Goal: Information Seeking & Learning: Learn about a topic

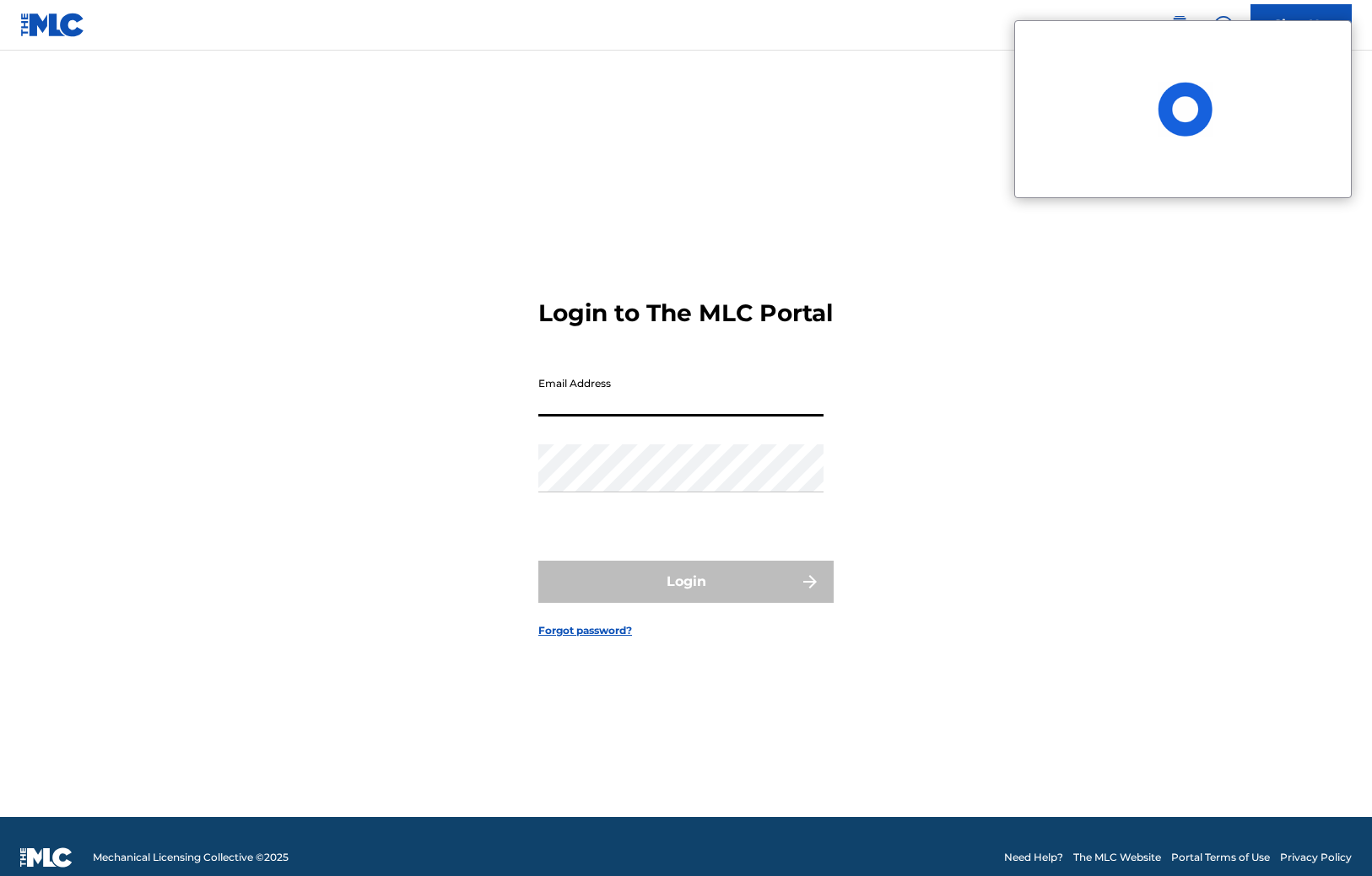
click at [592, 403] on input "Email Address" at bounding box center [681, 392] width 285 height 48
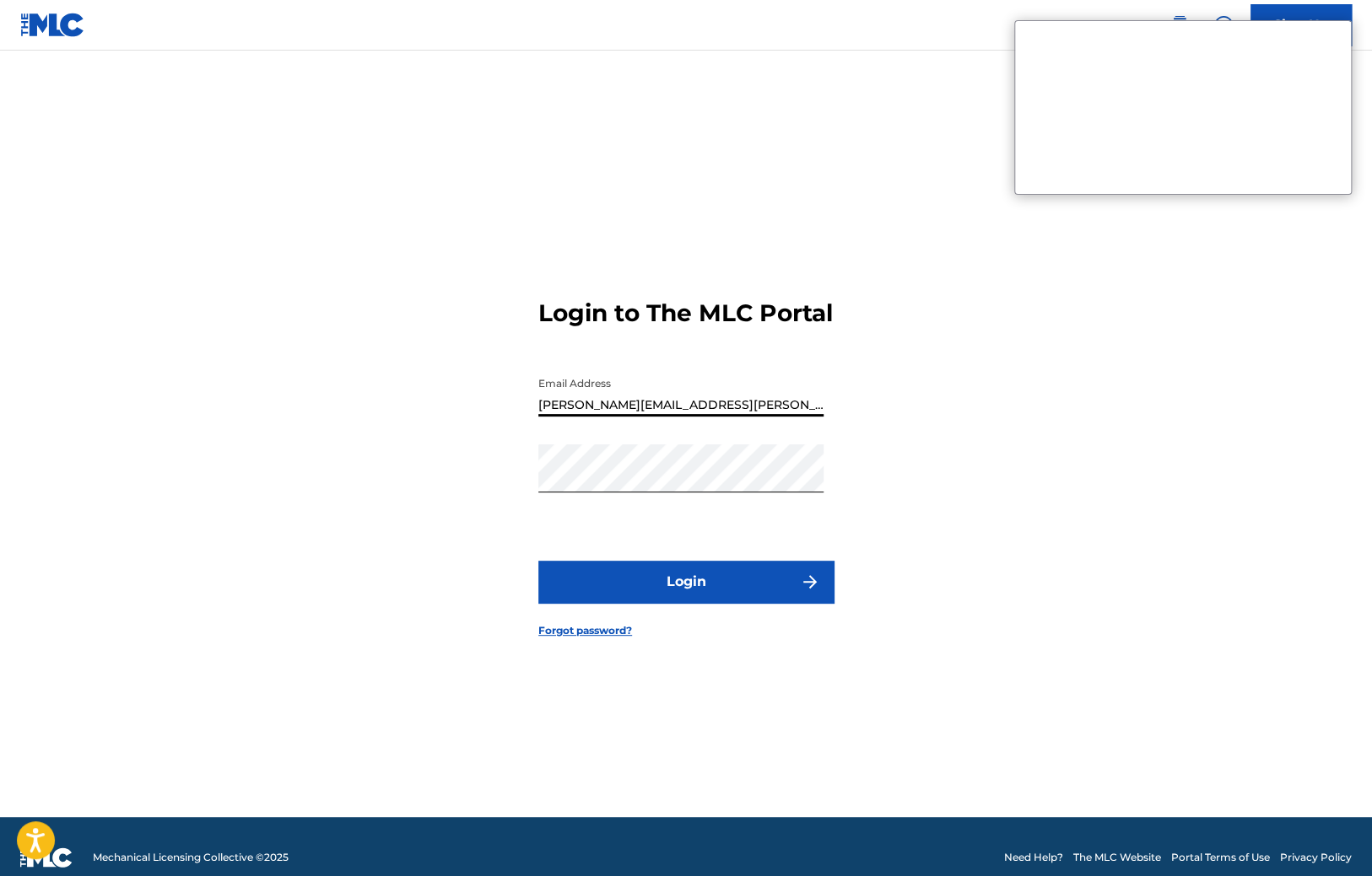
type input "[PERSON_NAME][EMAIL_ADDRESS][PERSON_NAME][DOMAIN_NAME]"
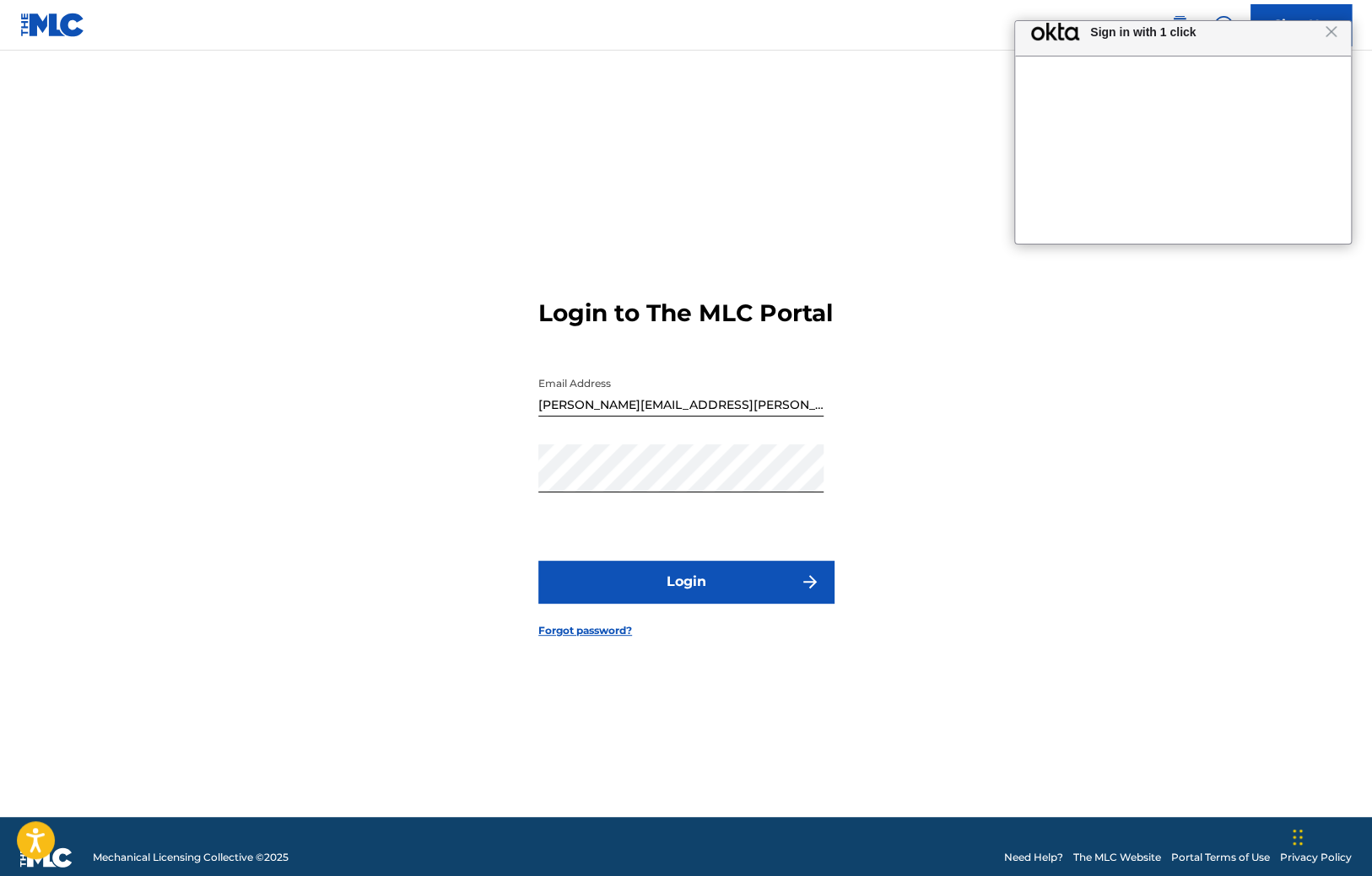
click at [643, 596] on button "Login" at bounding box center [686, 582] width 295 height 42
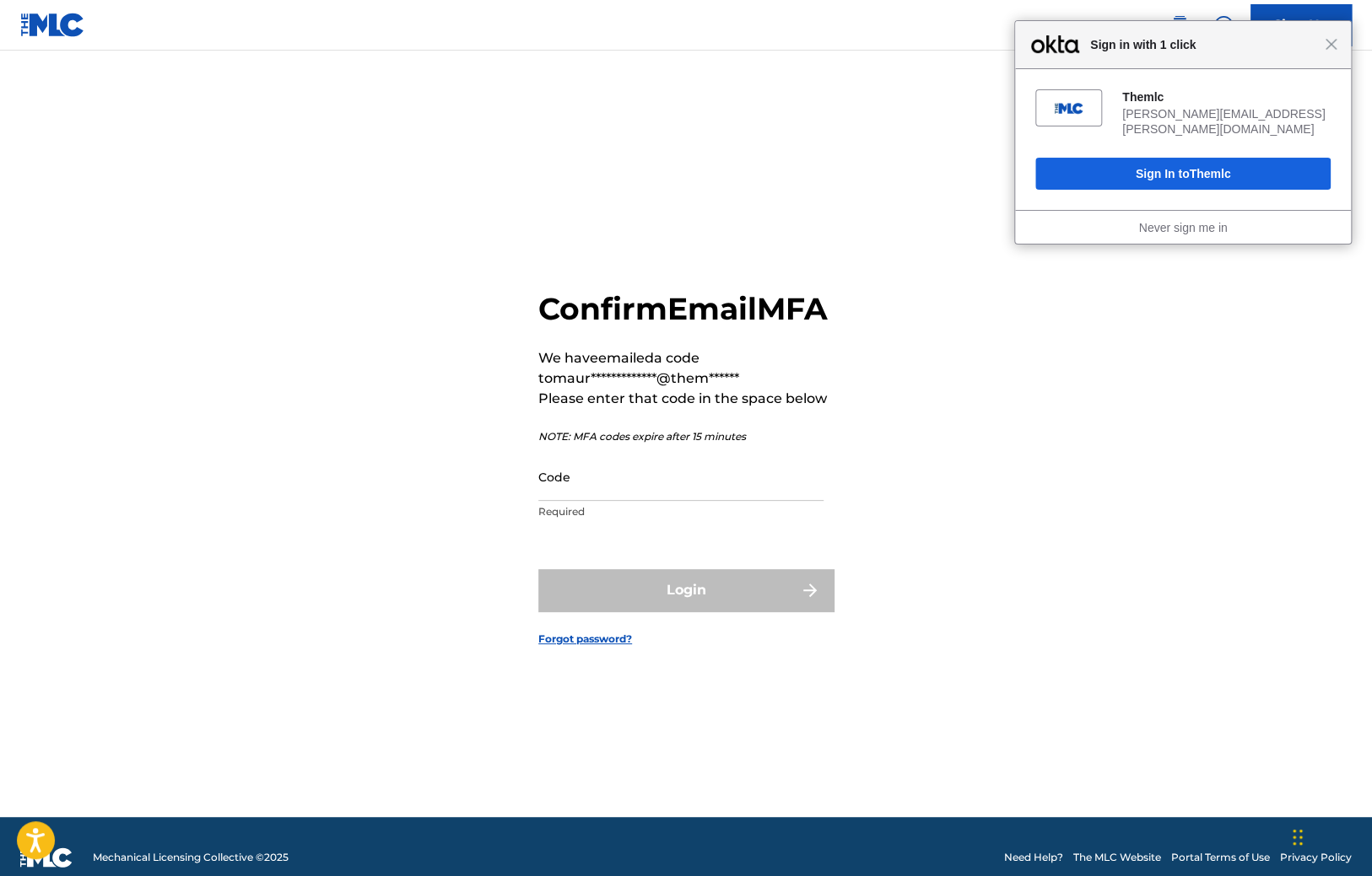
click at [606, 500] on input "Code" at bounding box center [681, 477] width 285 height 48
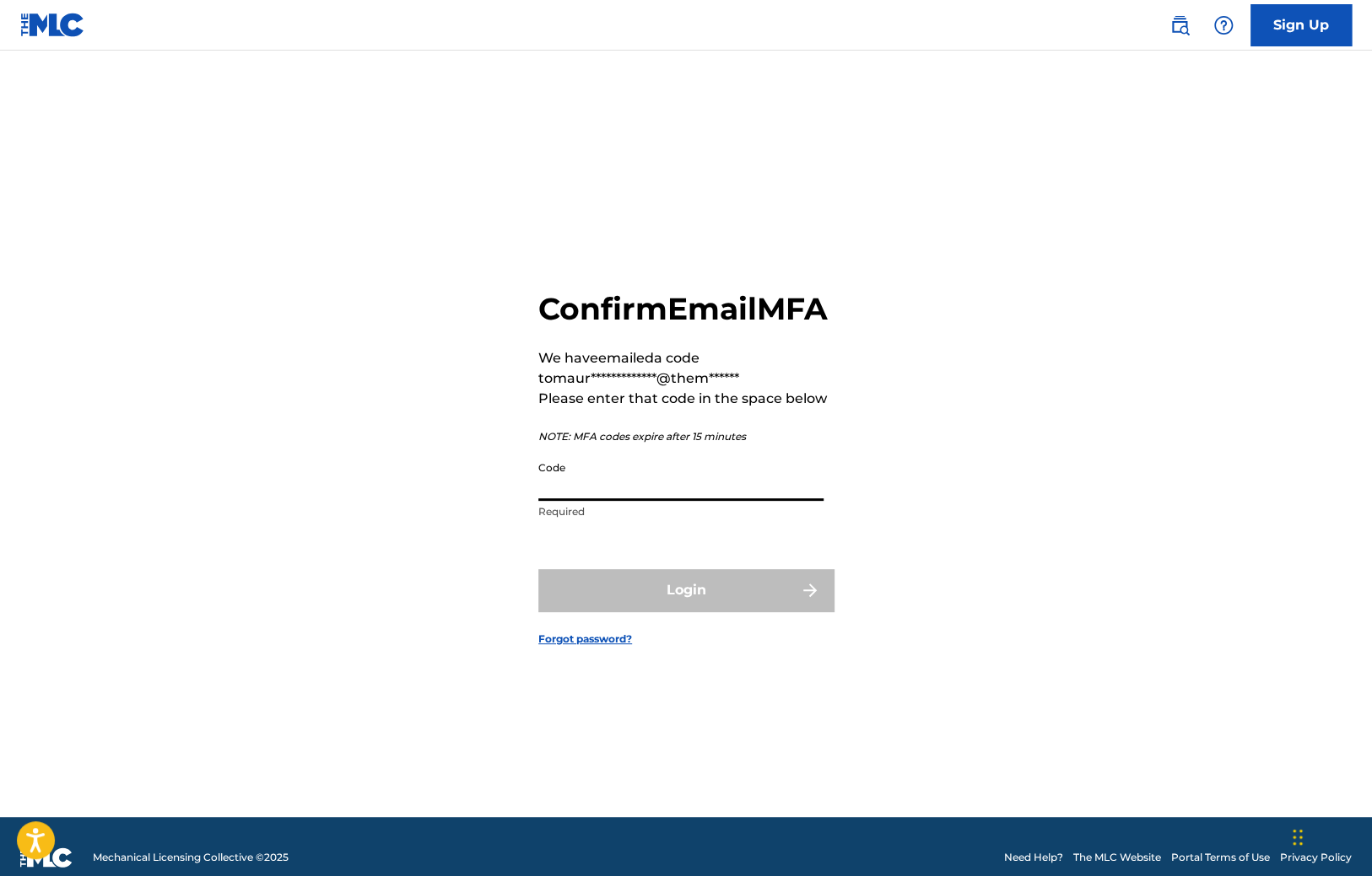
paste input "569466"
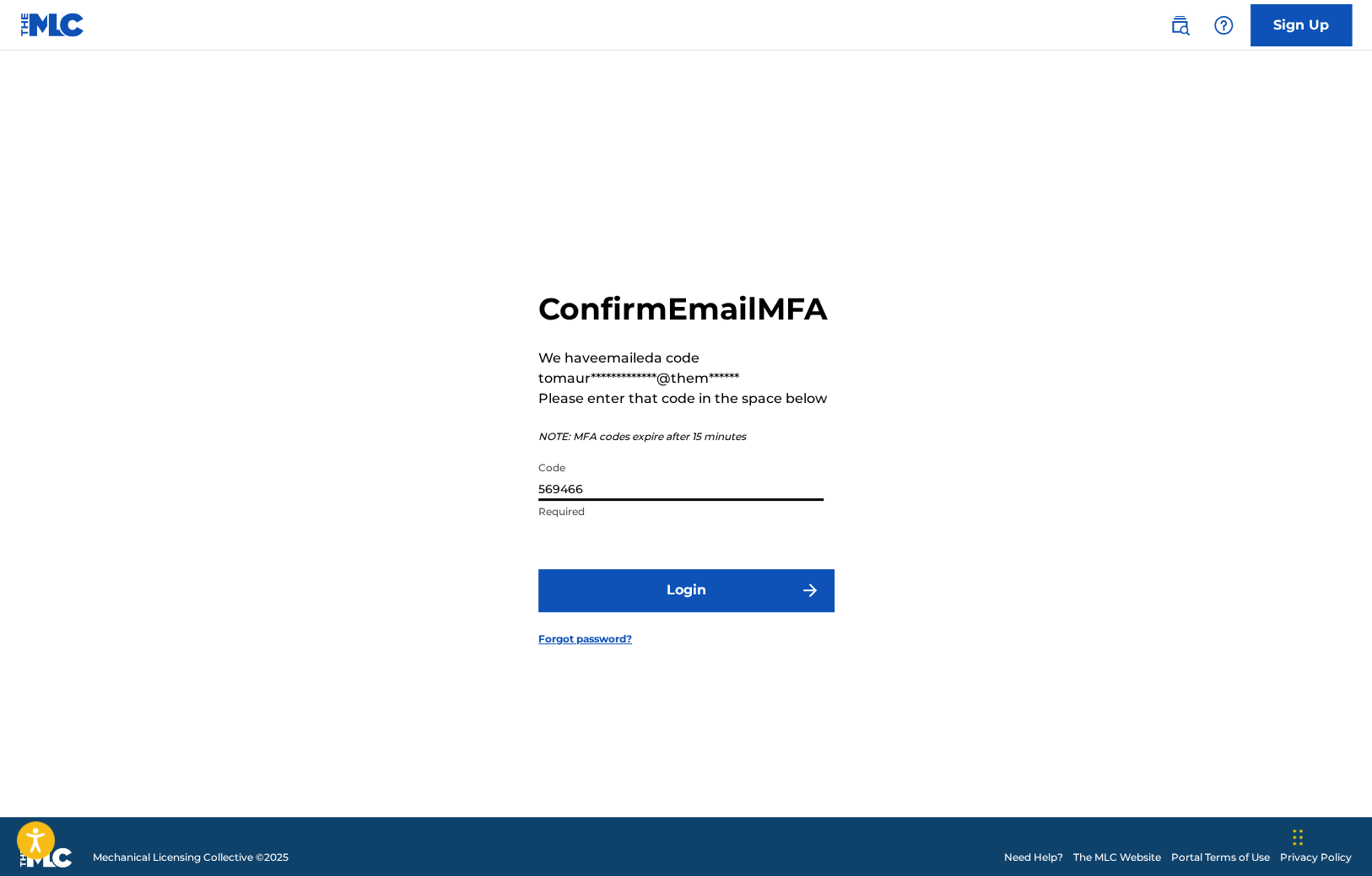
type input "569466"
click at [605, 611] on button "Login" at bounding box center [686, 591] width 295 height 42
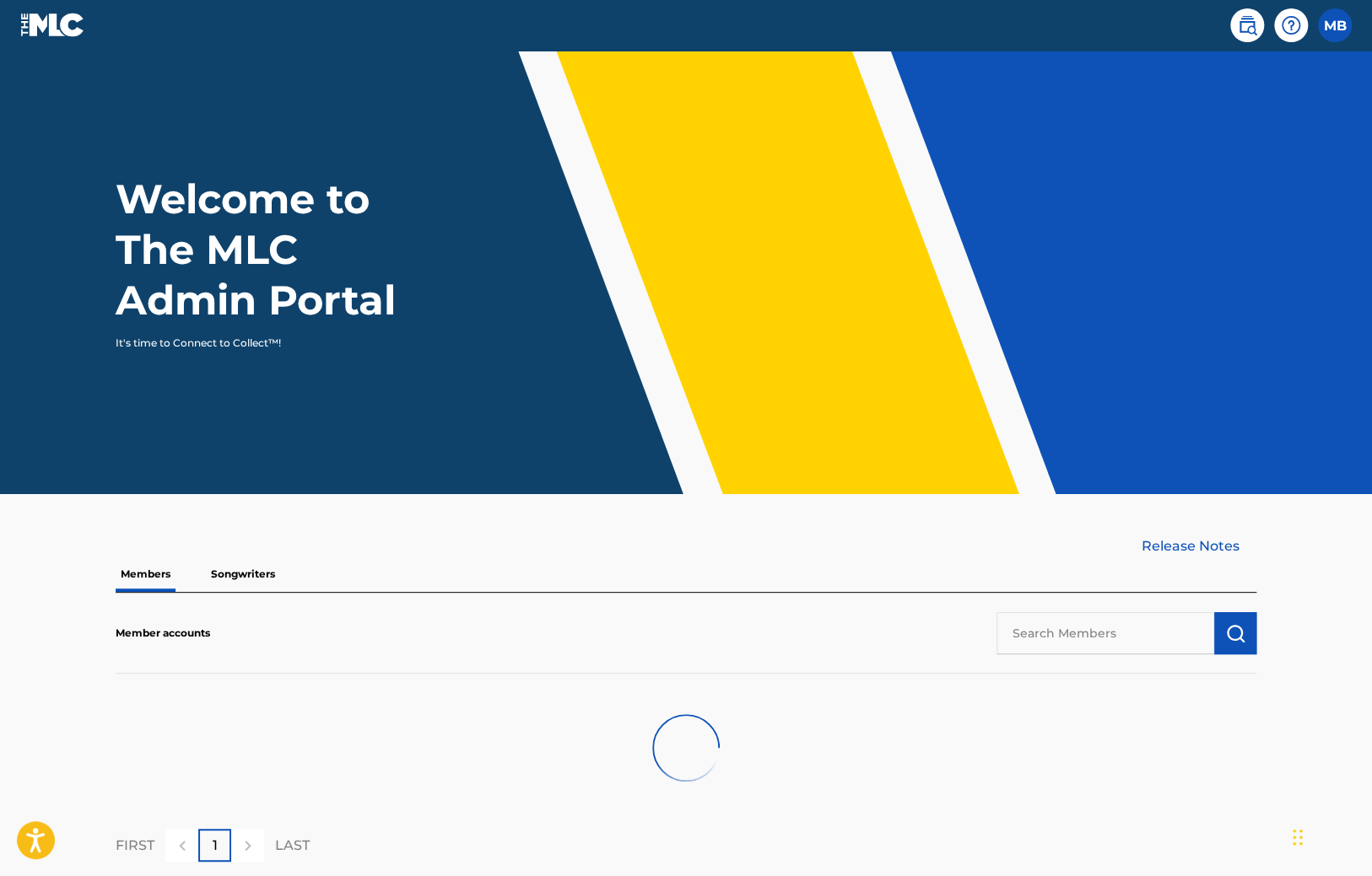
scroll to position [93, 0]
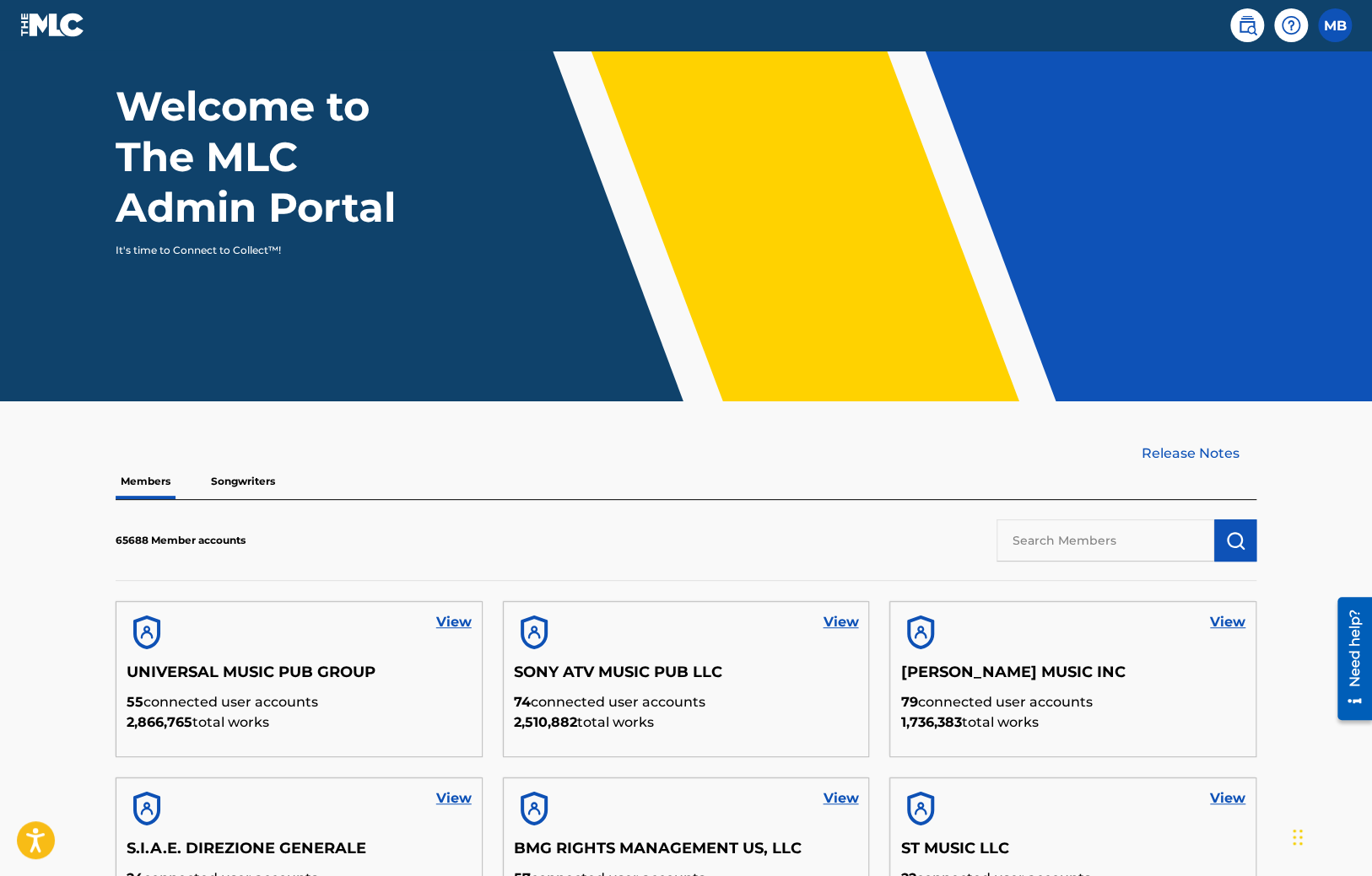
click at [442, 617] on link "View" at bounding box center [453, 622] width 36 height 20
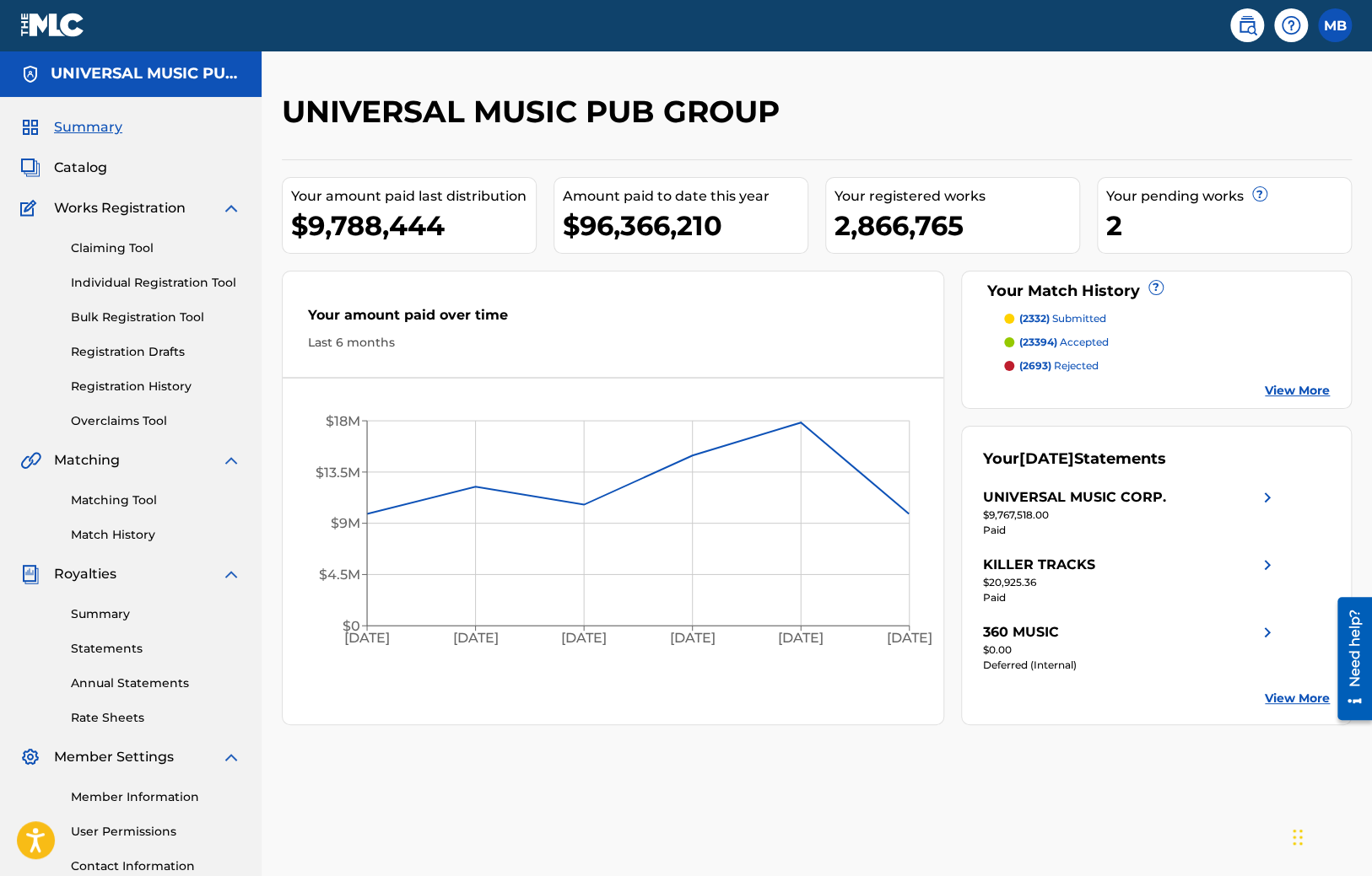
click at [122, 421] on link "Overclaims Tool" at bounding box center [155, 421] width 171 height 17
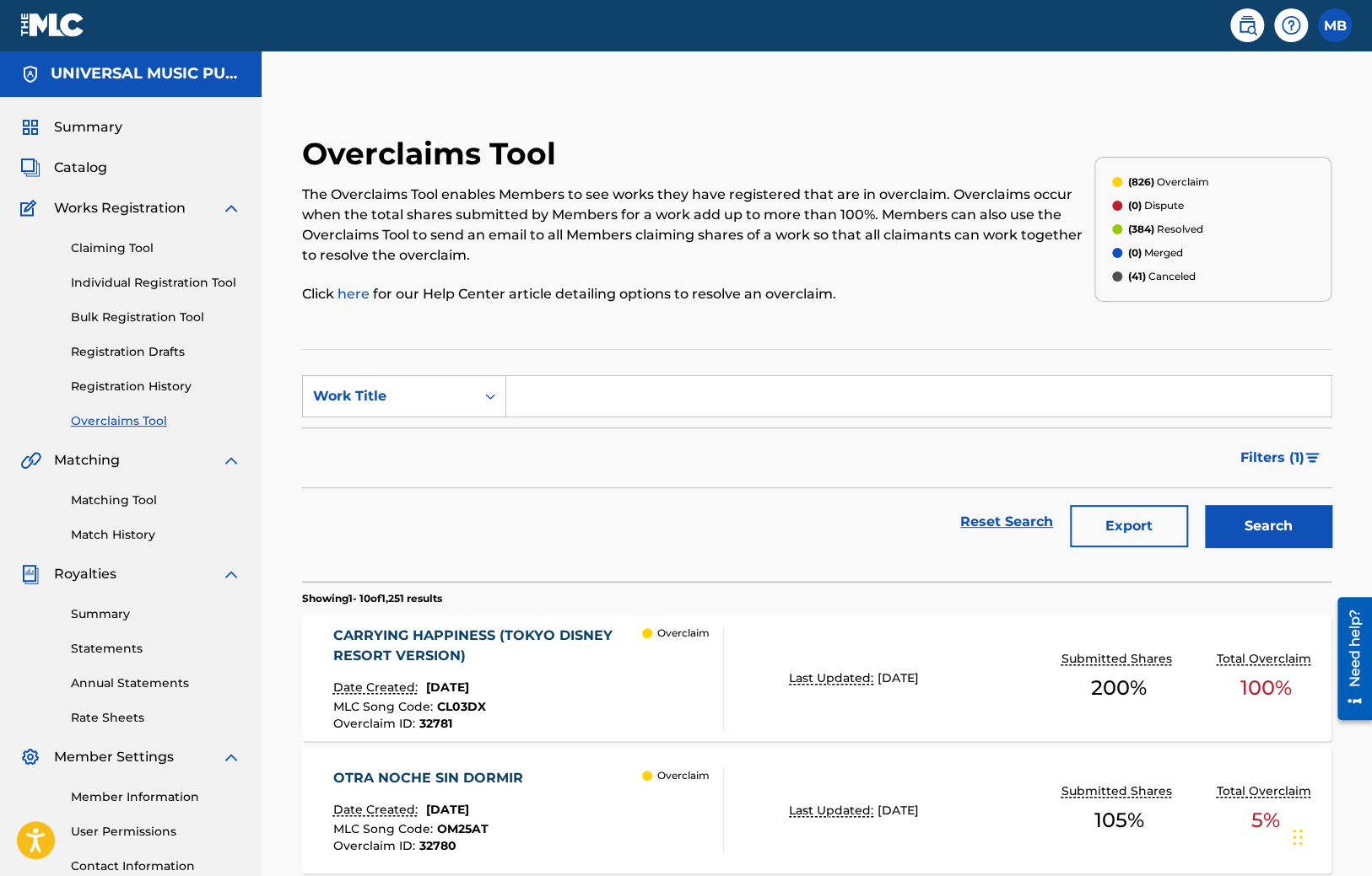
click at [80, 171] on span "Catalog" at bounding box center [80, 168] width 53 height 20
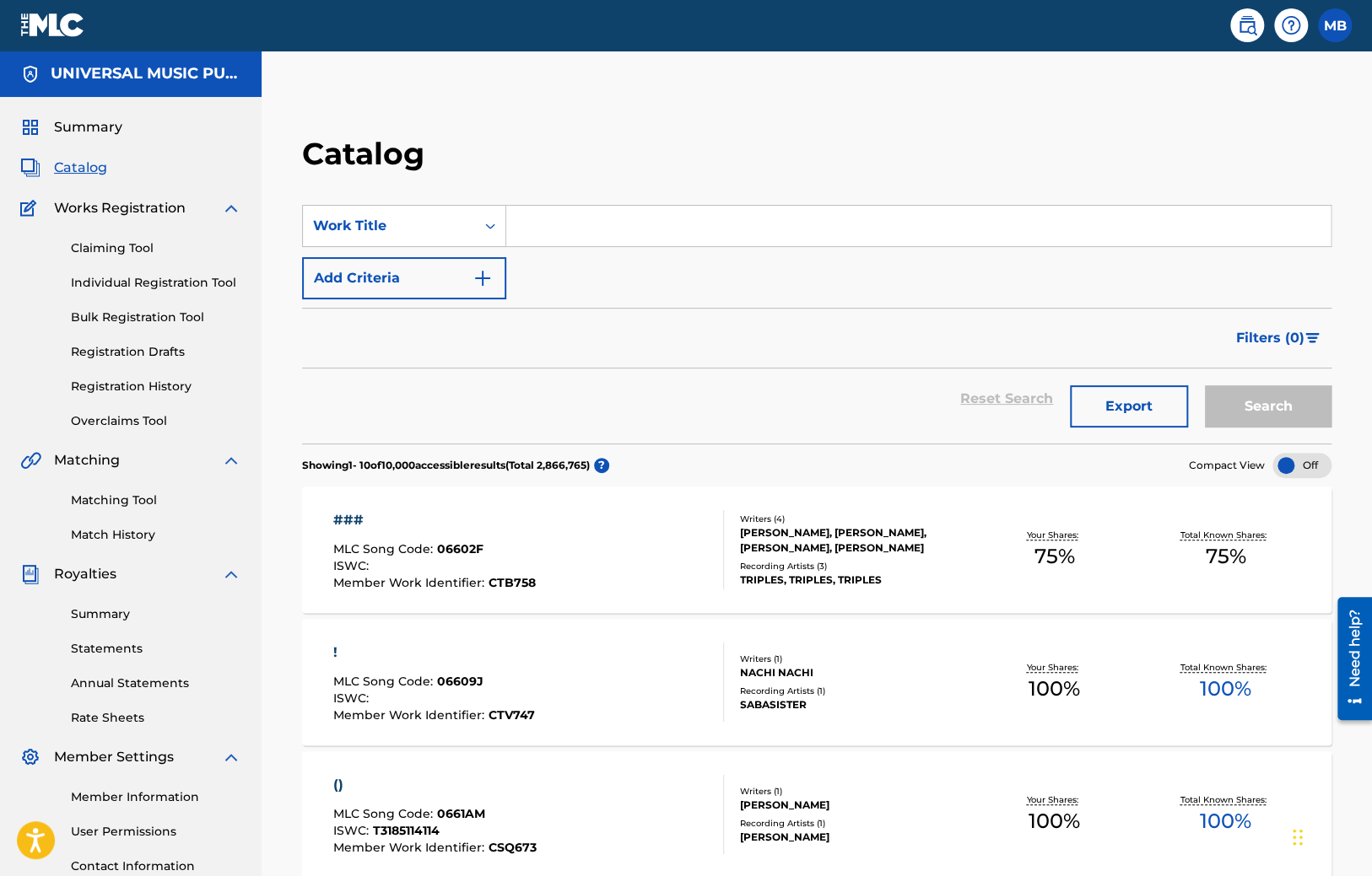
click at [132, 412] on div "Claiming Tool Individual Registration Tool Bulk Registration Tool Registration …" at bounding box center [130, 325] width 221 height 212
click at [133, 423] on link "Overclaims Tool" at bounding box center [155, 421] width 171 height 17
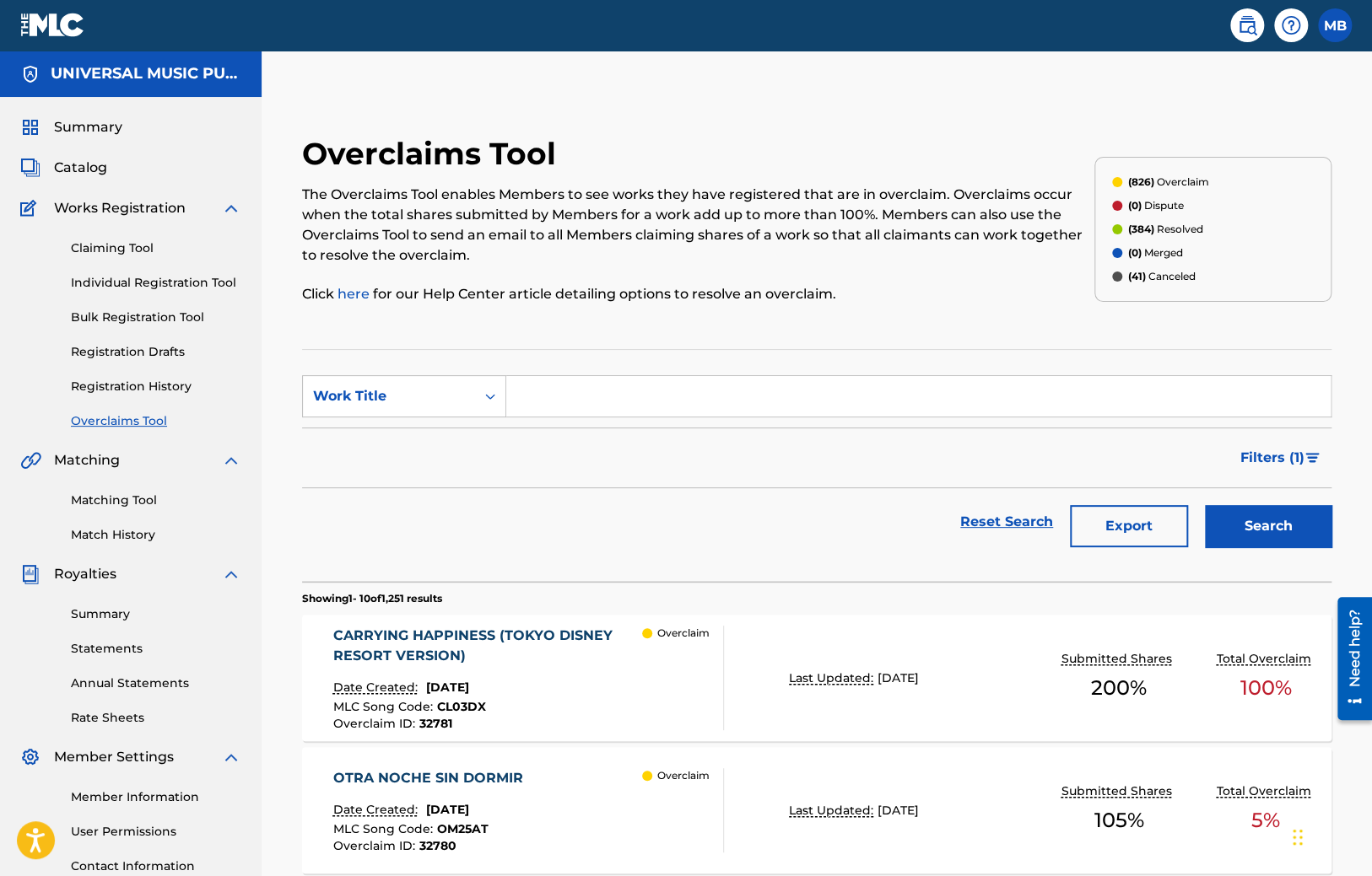
click at [428, 629] on div "CARRYING HAPPINESS (TOKYO DISNEY RESORT VERSION)" at bounding box center [488, 646] width 309 height 40
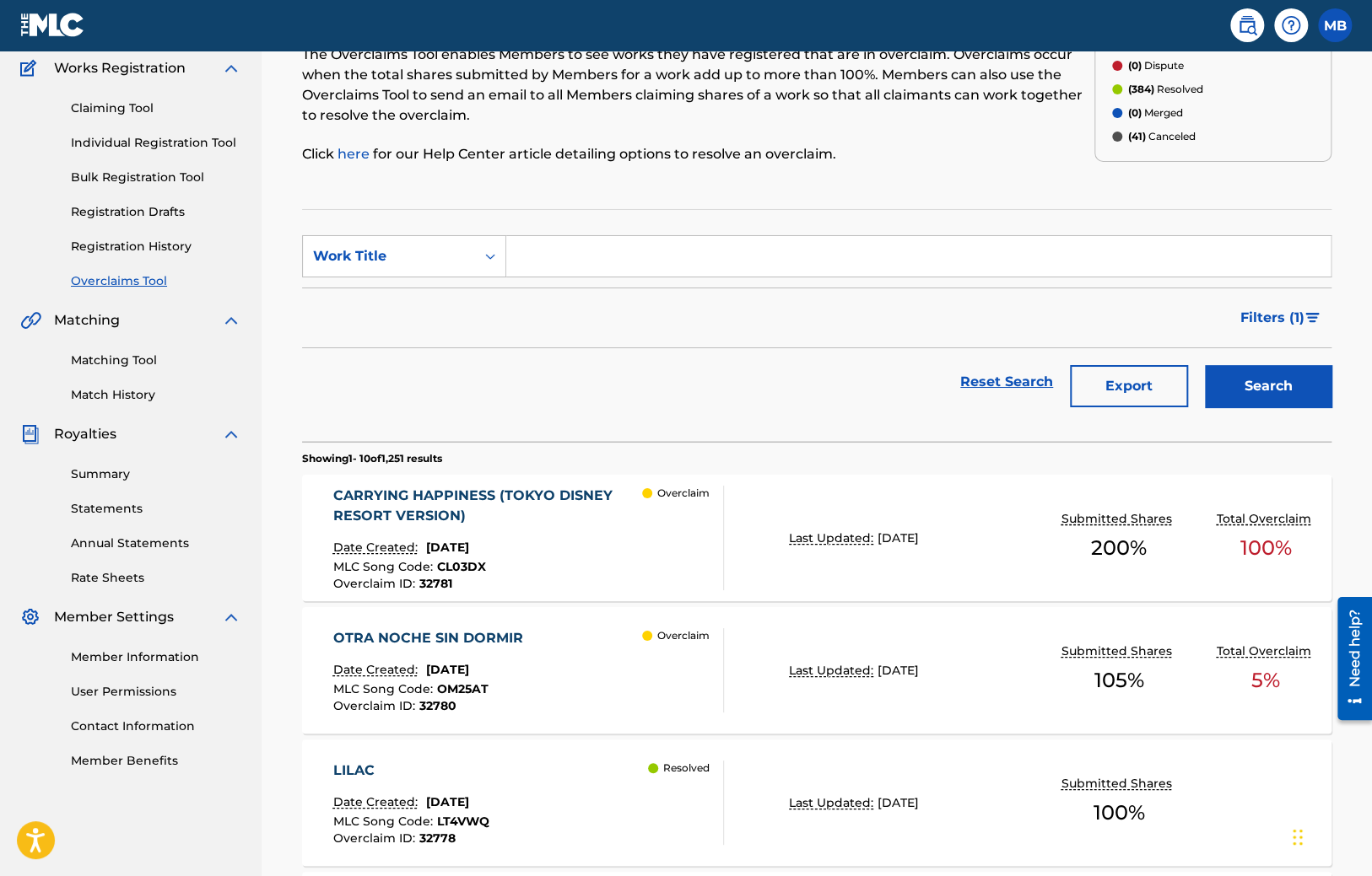
scroll to position [356, 0]
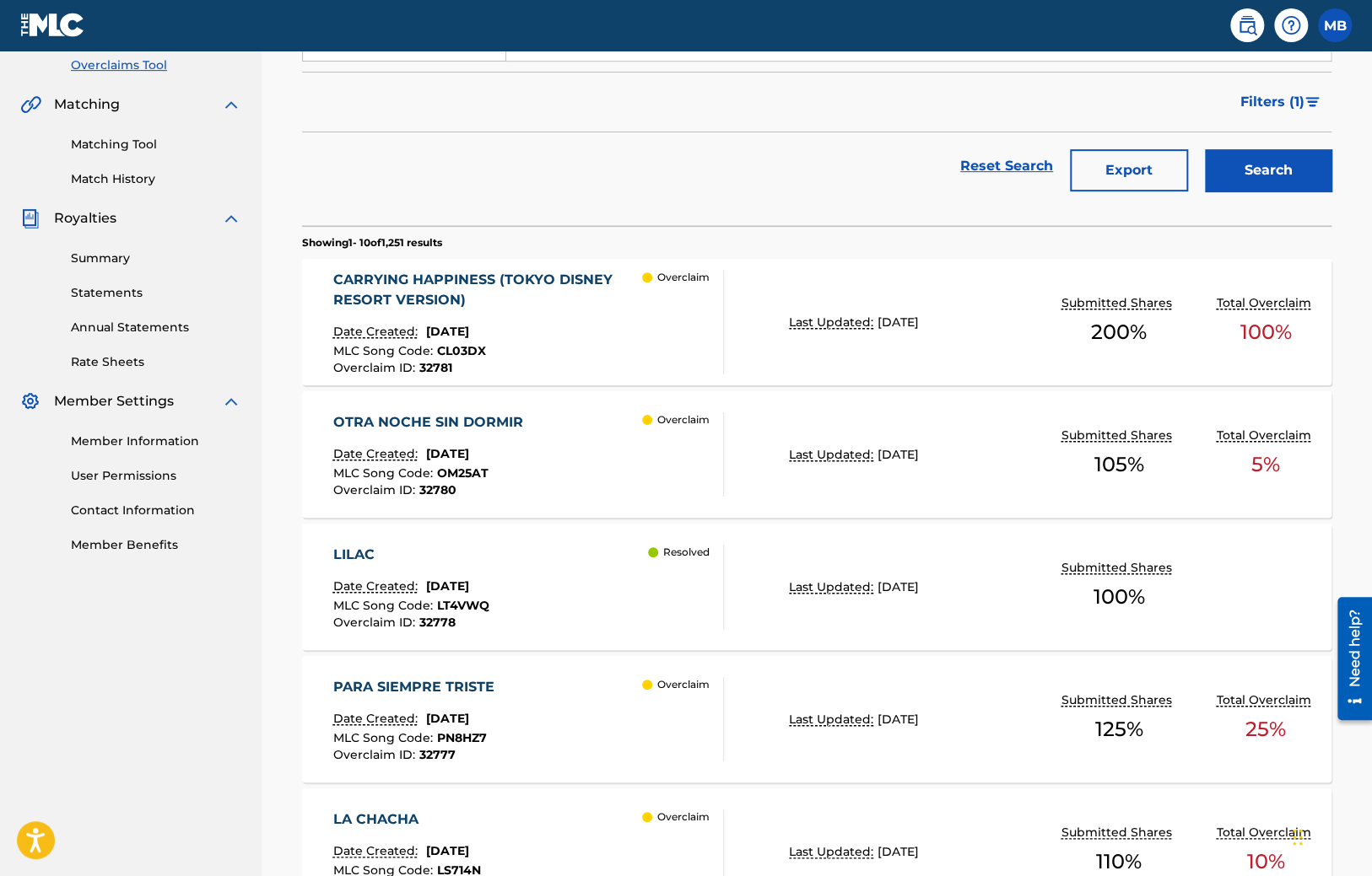
click at [366, 555] on div "LILAC" at bounding box center [412, 554] width 156 height 20
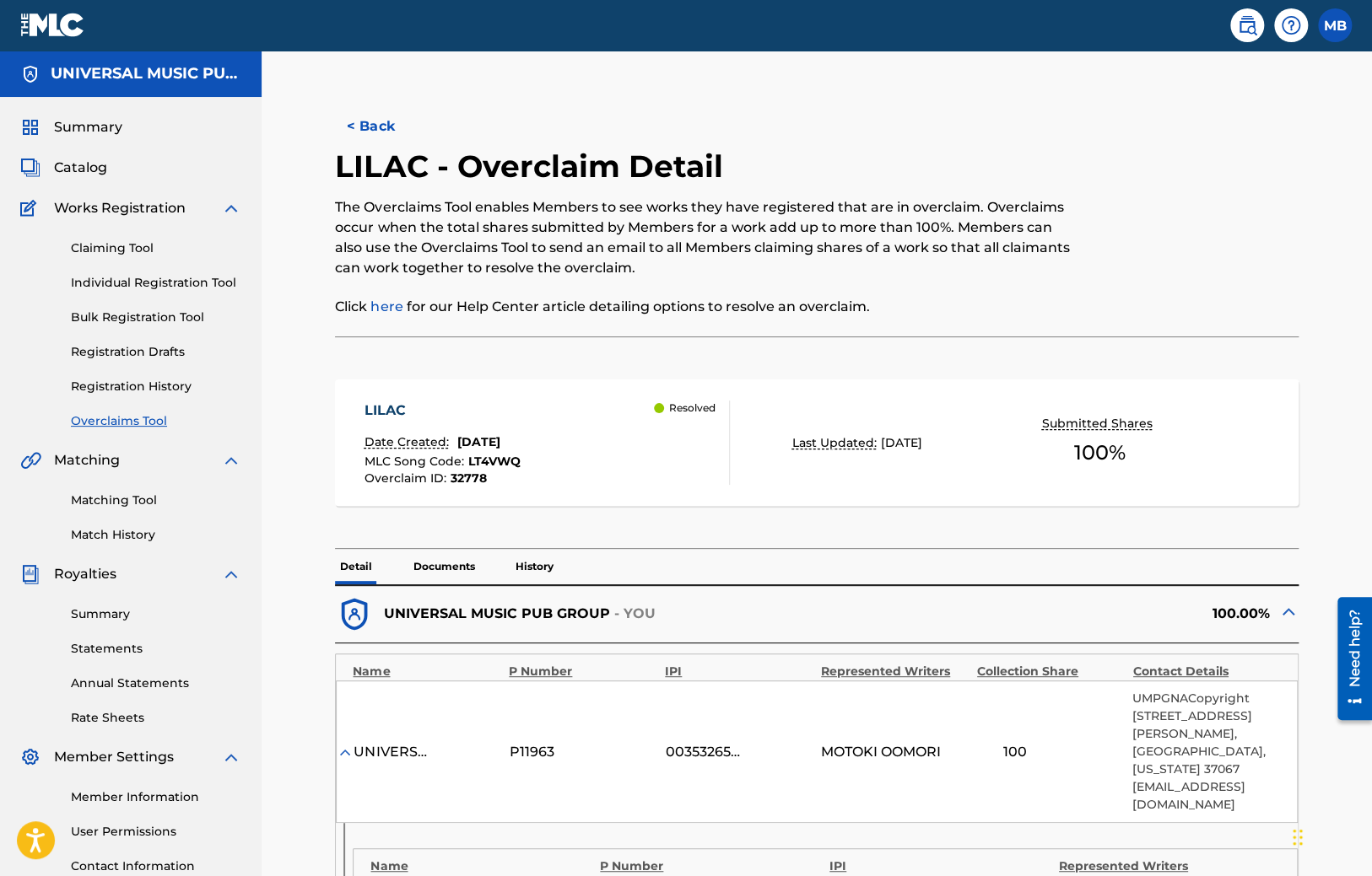
click at [303, 456] on div "< Back LILAC - Overclaim Detail The Overclaims Tool enables Members to see work…" at bounding box center [816, 606] width 1069 height 1027
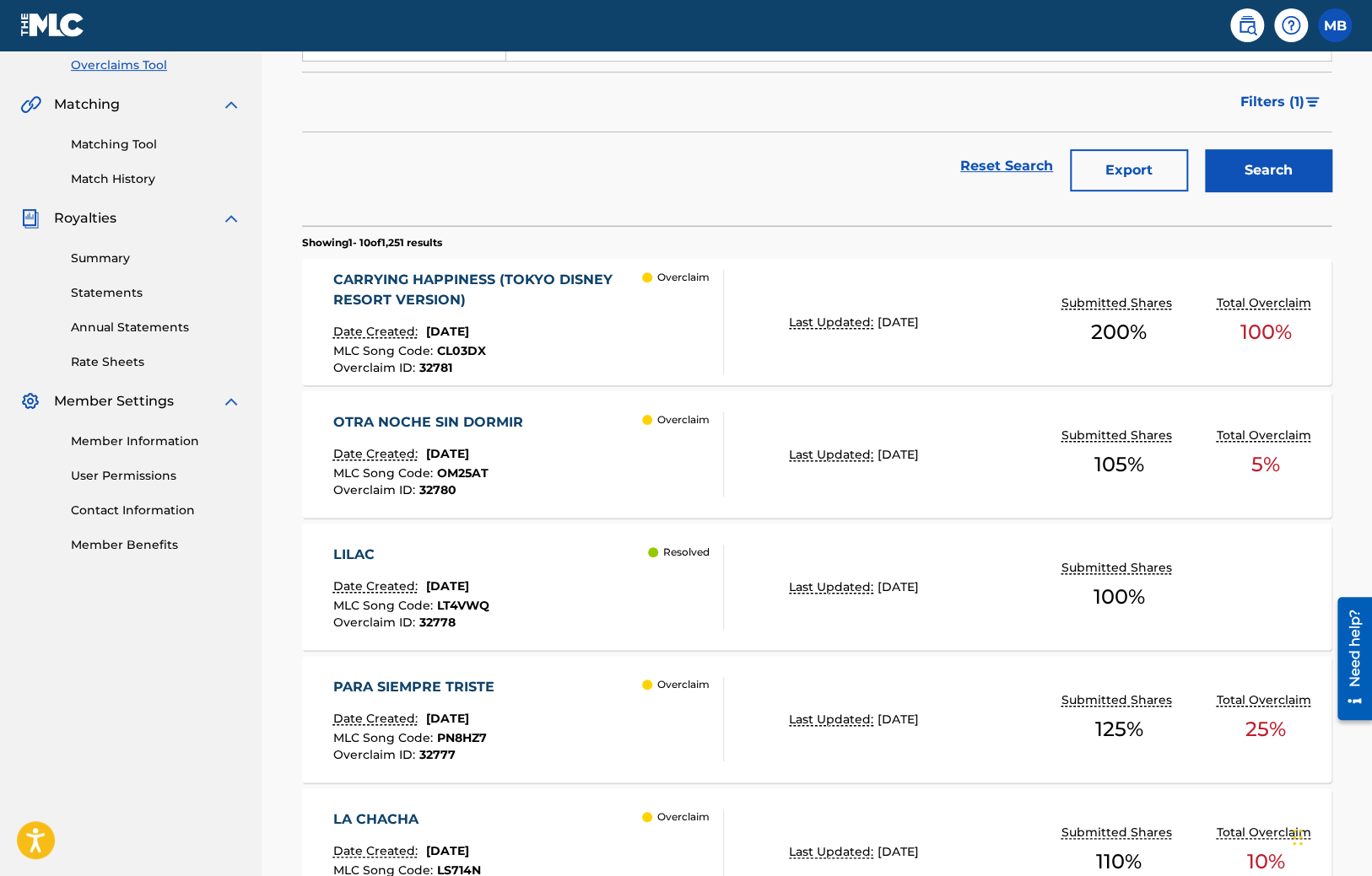
scroll to position [534, 0]
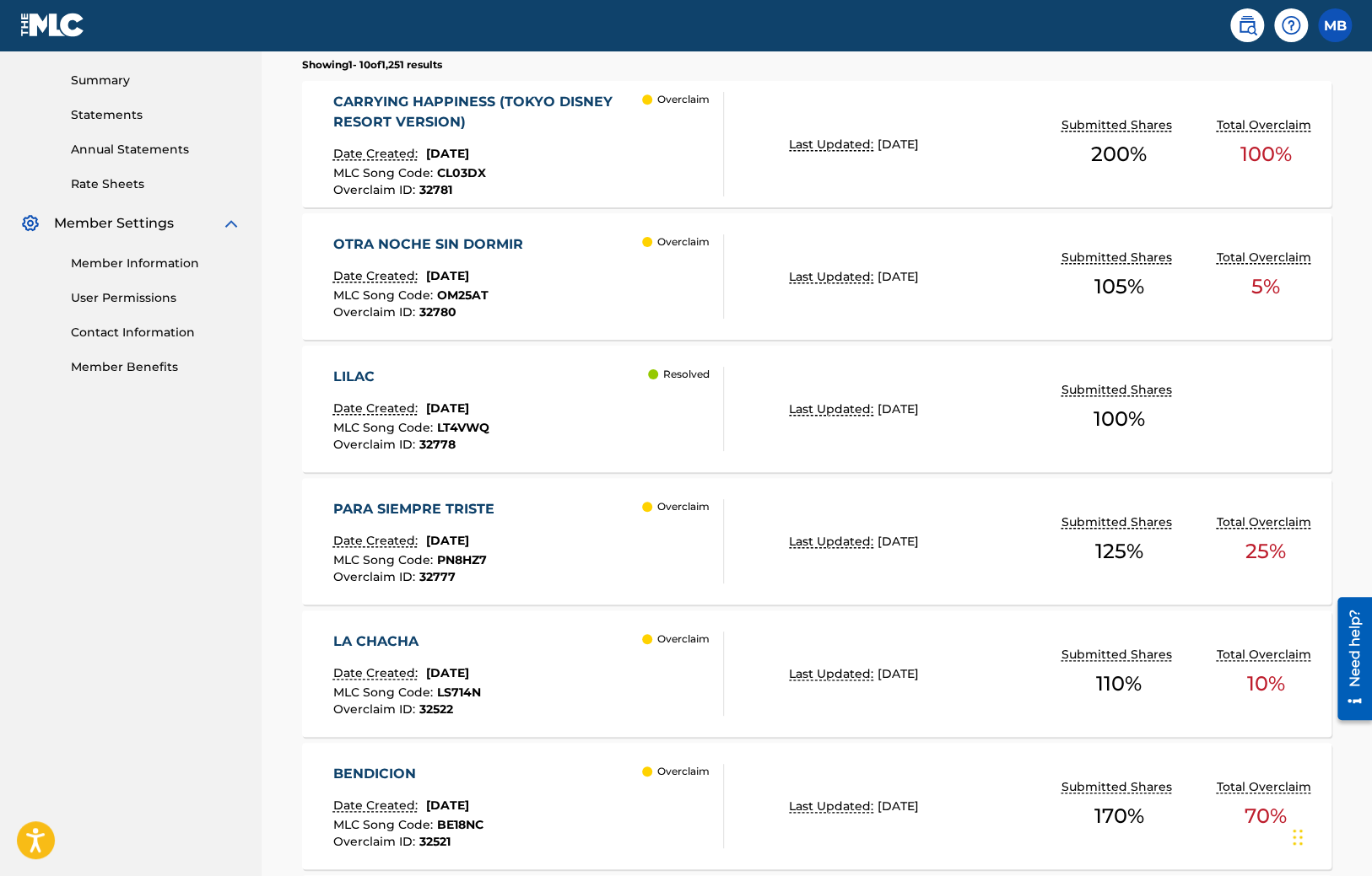
click at [394, 632] on div "LA CHACHA" at bounding box center [407, 641] width 148 height 20
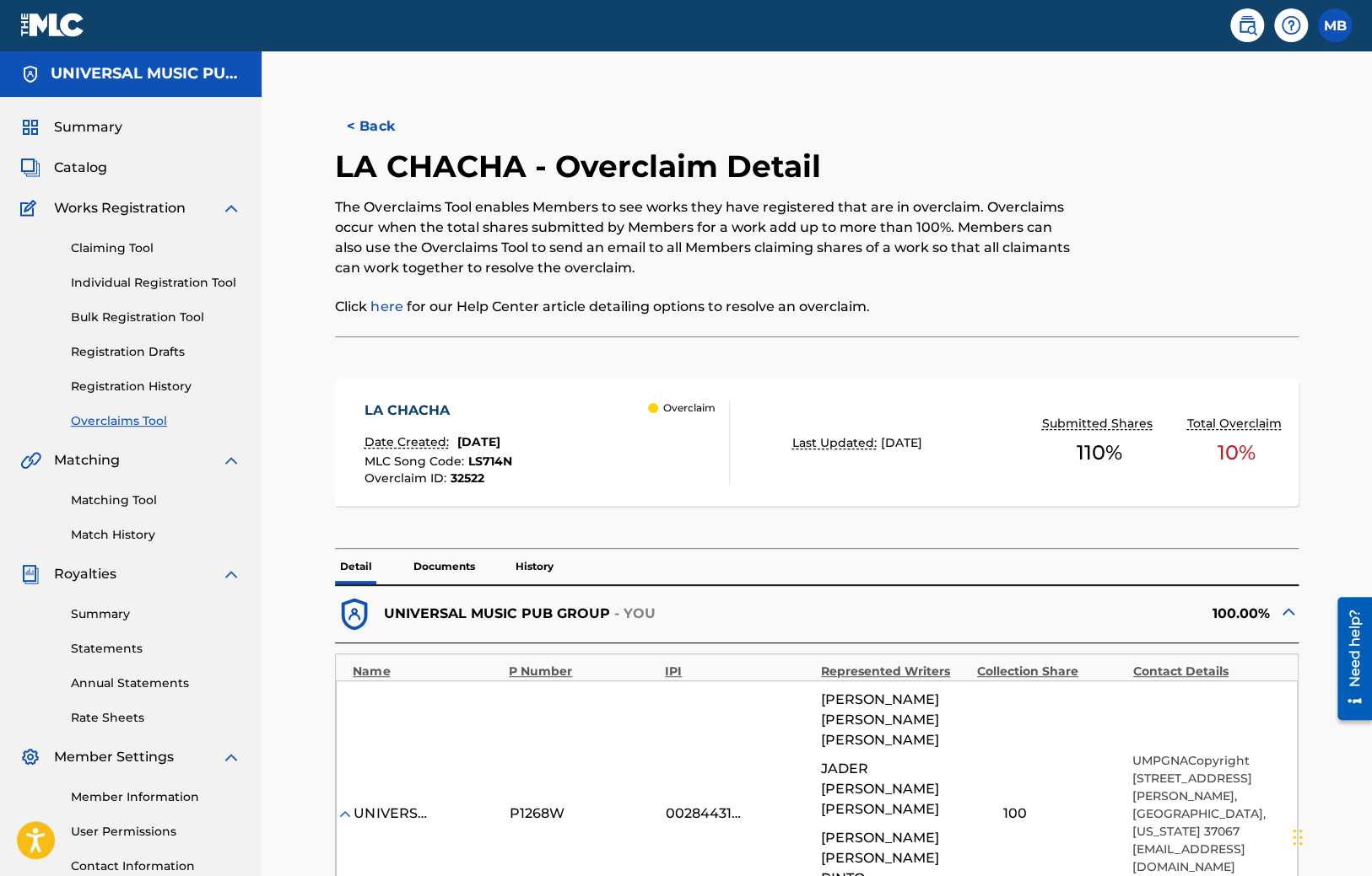
click at [370, 113] on button "< Back" at bounding box center [385, 126] width 101 height 42
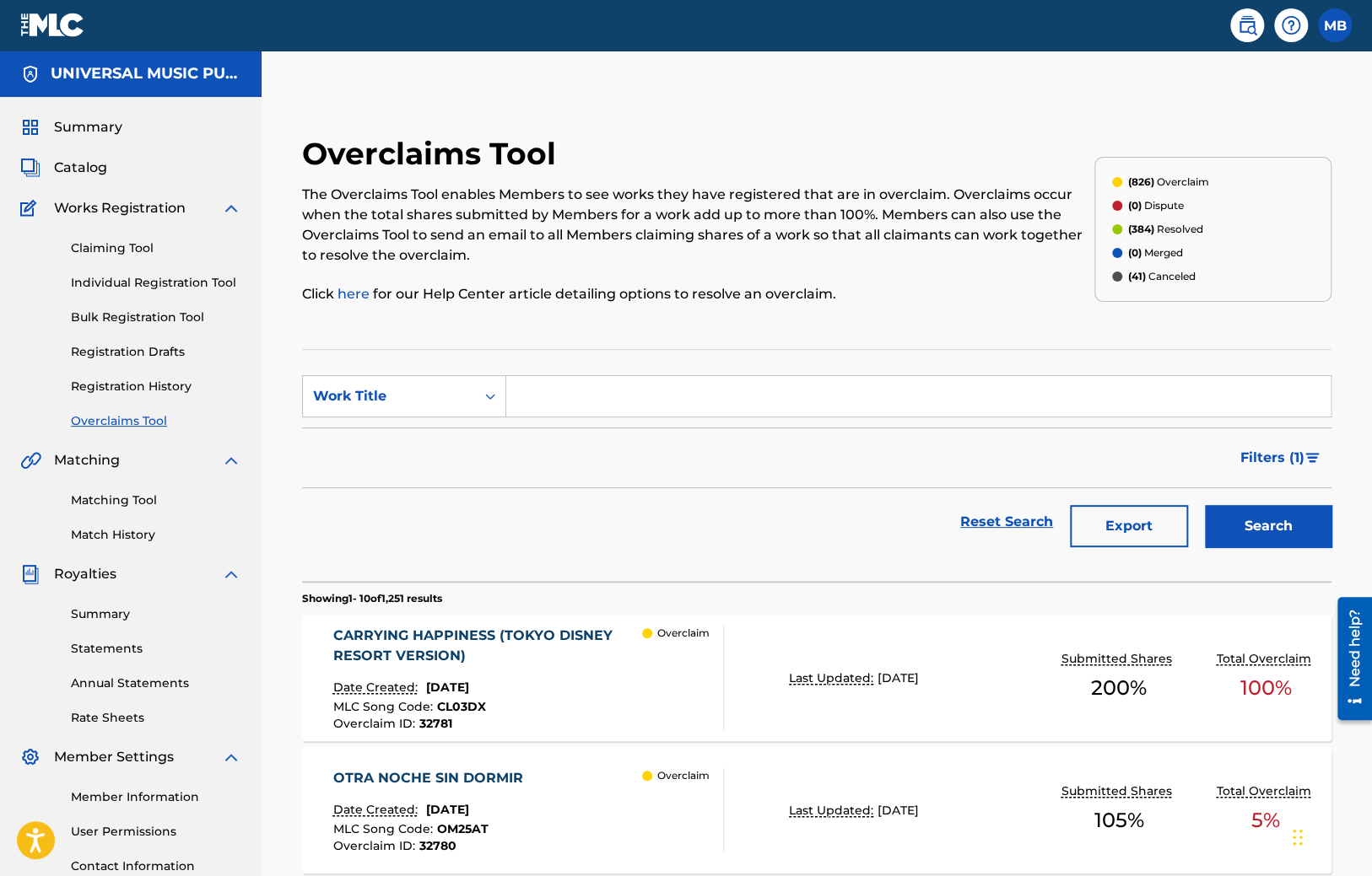
click at [1269, 523] on button "Search" at bounding box center [1267, 526] width 126 height 42
click at [420, 639] on div "CARRYING HAPPINESS (TOKYO DISNEY RESORT VERSION)" at bounding box center [488, 646] width 309 height 40
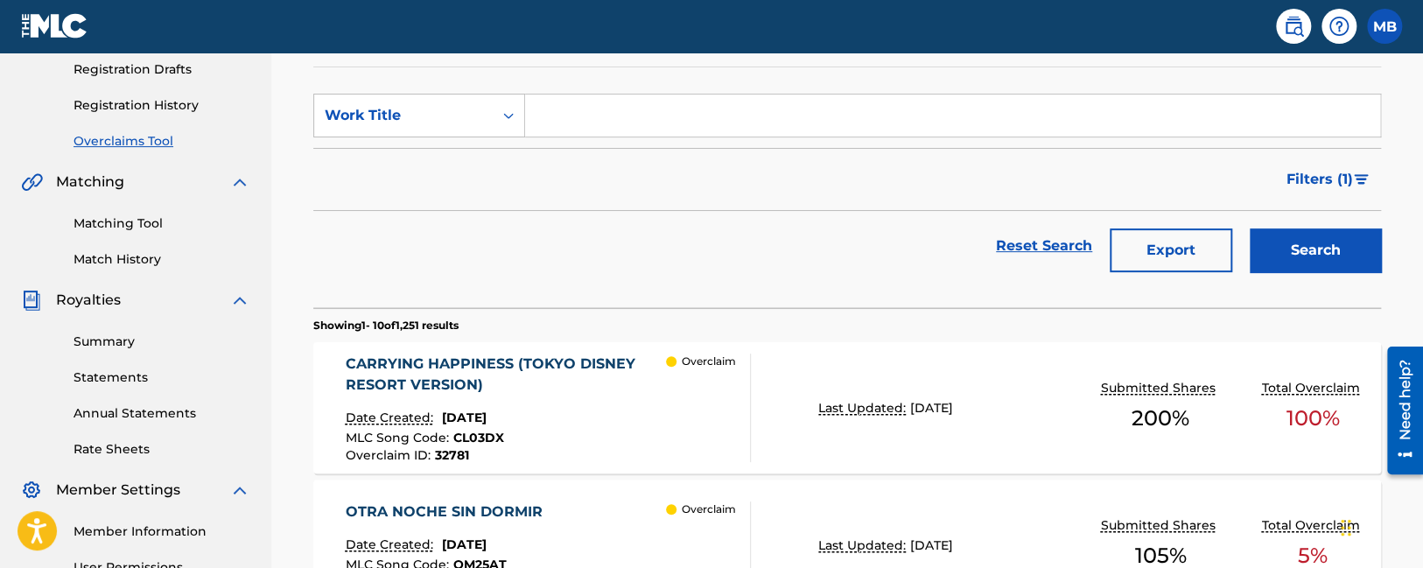
scroll to position [369, 0]
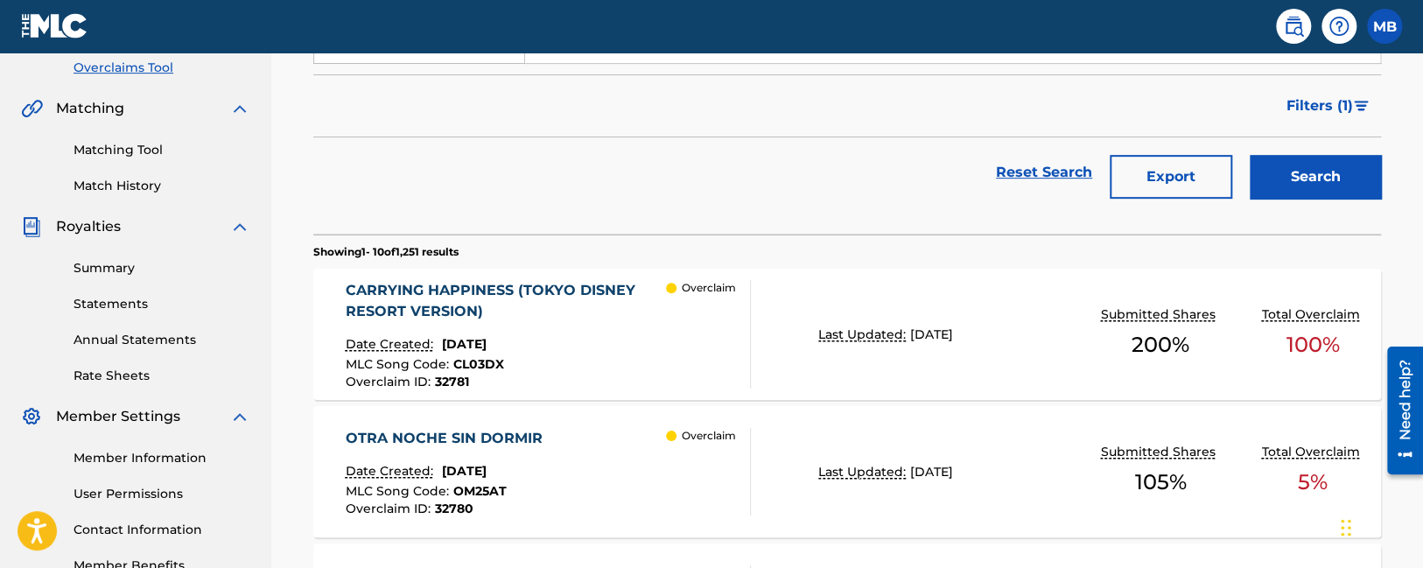
click at [421, 290] on div "CARRYING HAPPINESS (TOKYO DISNEY RESORT VERSION)" at bounding box center [506, 301] width 321 height 42
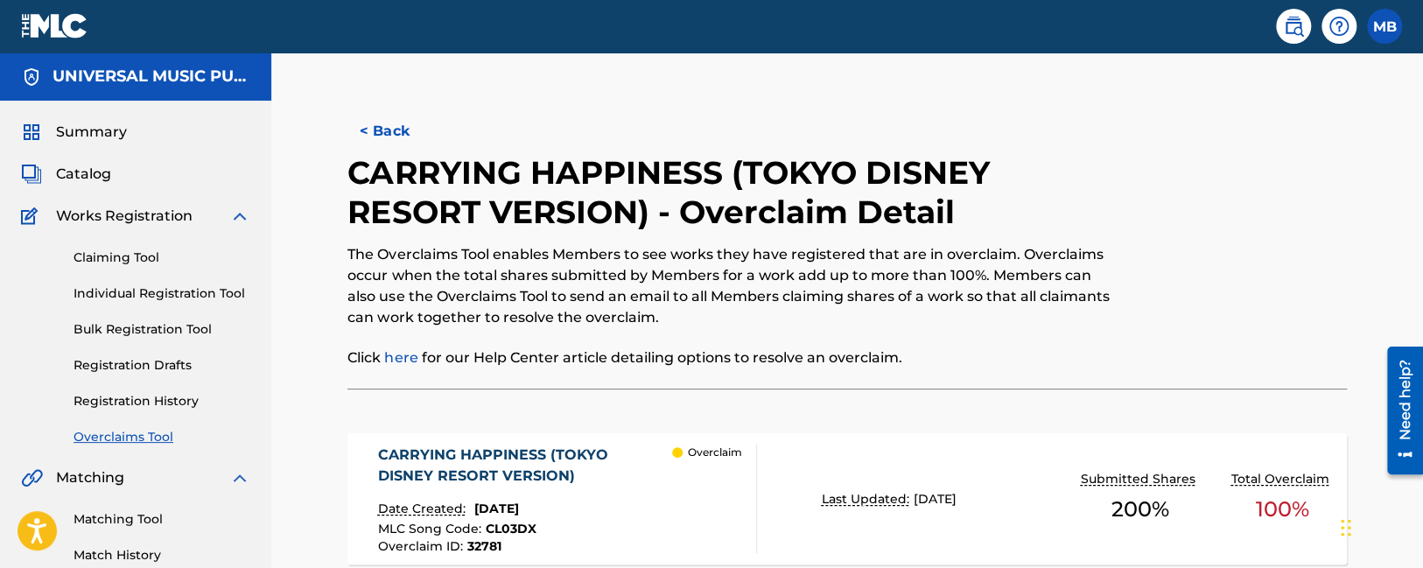
click at [383, 112] on button "< Back" at bounding box center [399, 131] width 105 height 44
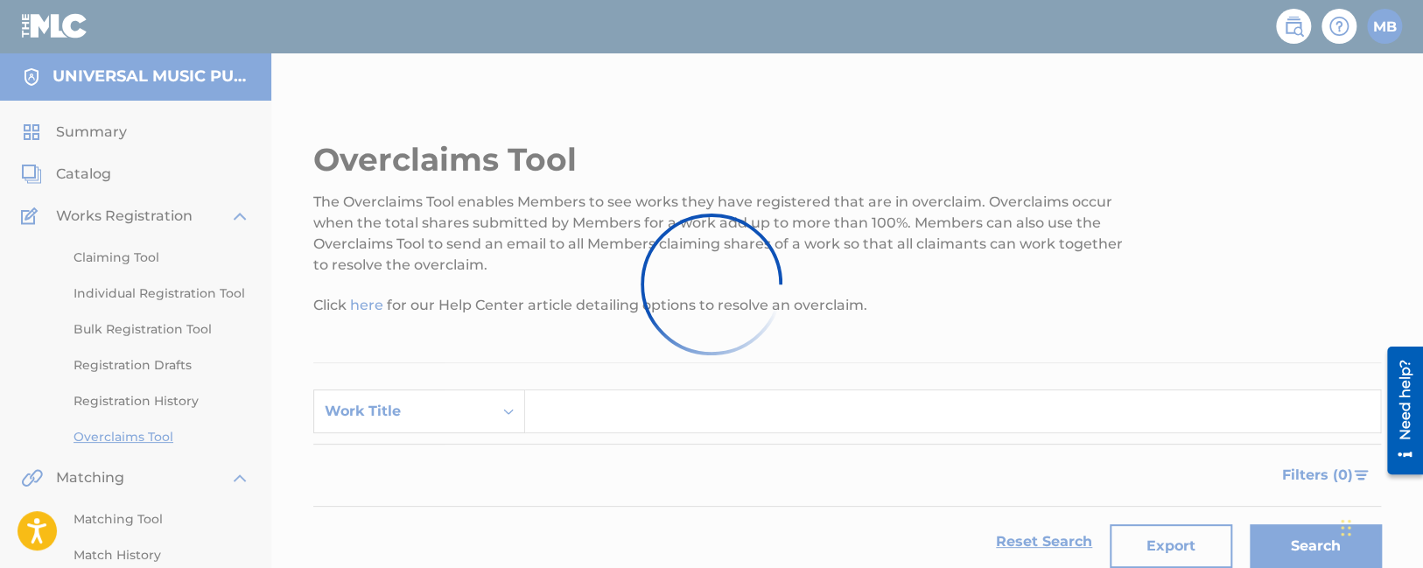
scroll to position [369, 0]
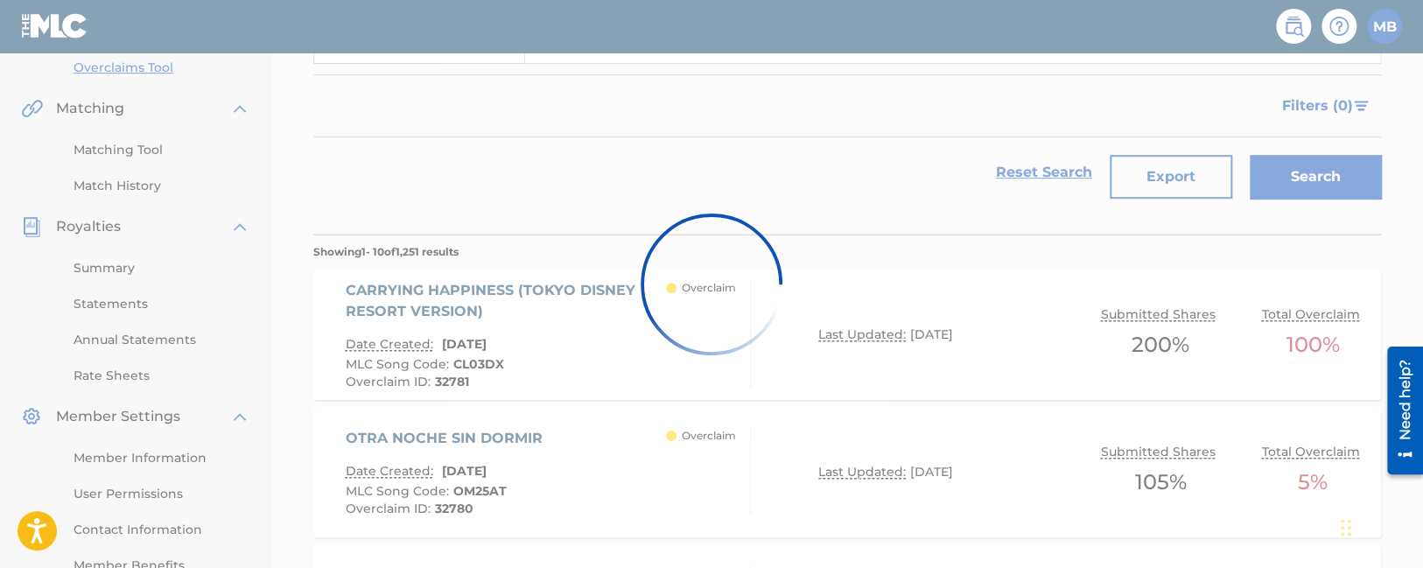
click at [386, 126] on div at bounding box center [711, 284] width 1423 height 568
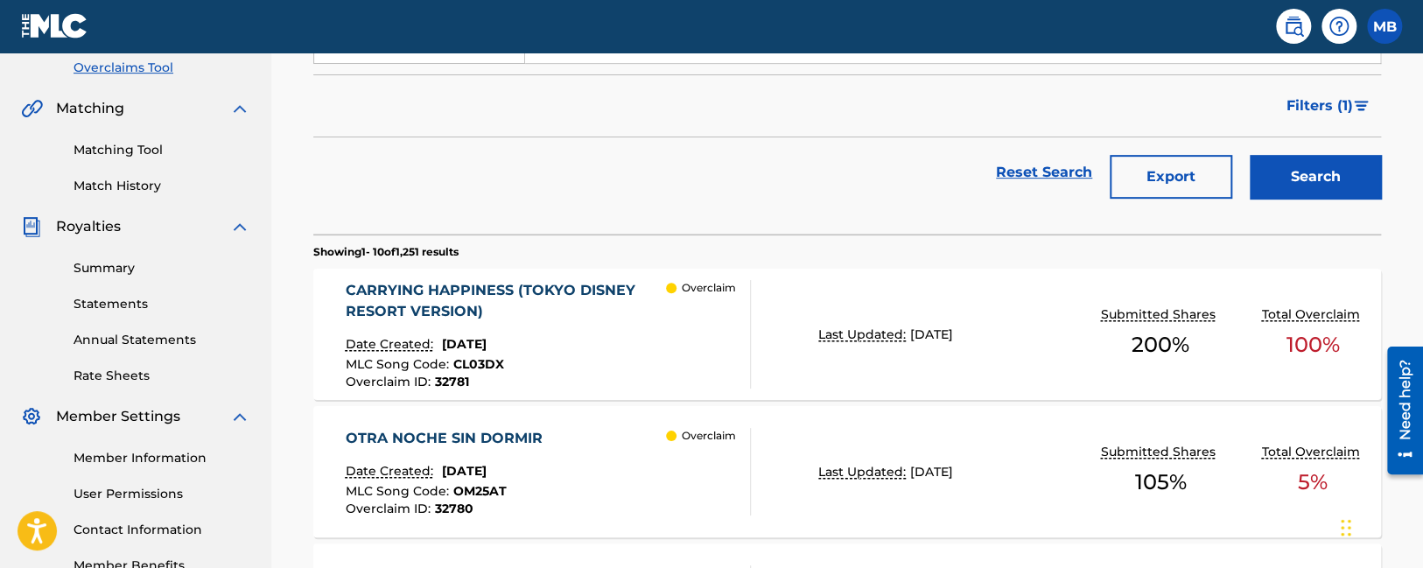
click at [471, 286] on div "CARRYING HAPPINESS (TOKYO DISNEY RESORT VERSION)" at bounding box center [506, 301] width 321 height 42
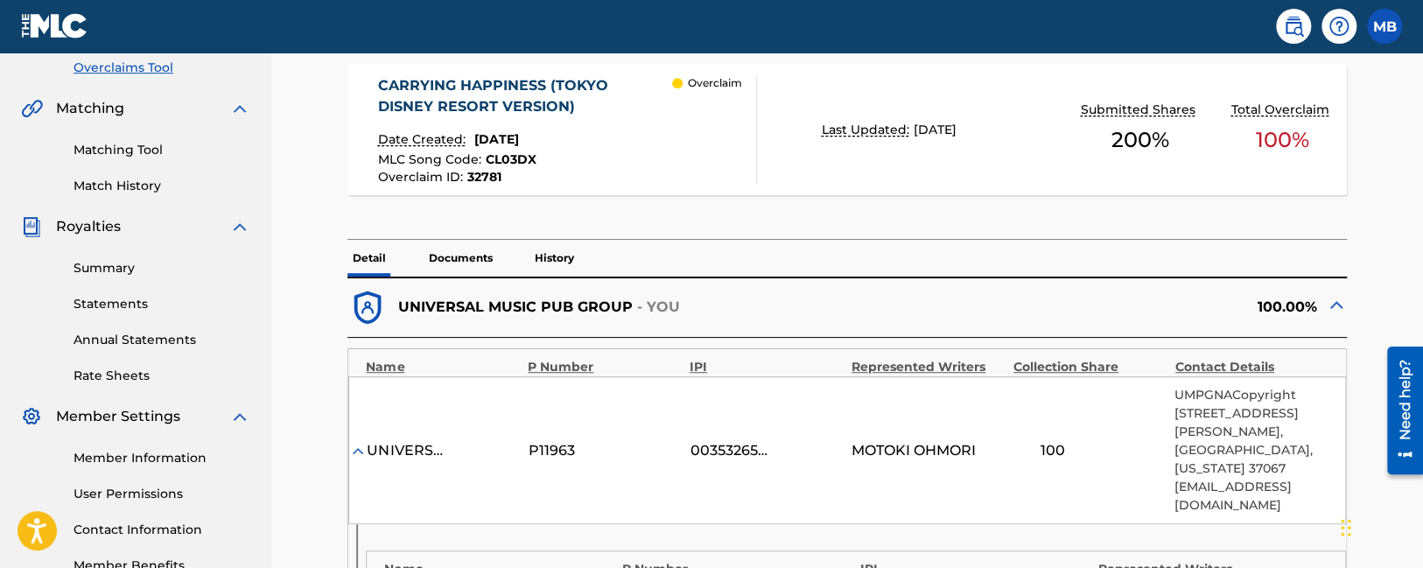
scroll to position [276, 0]
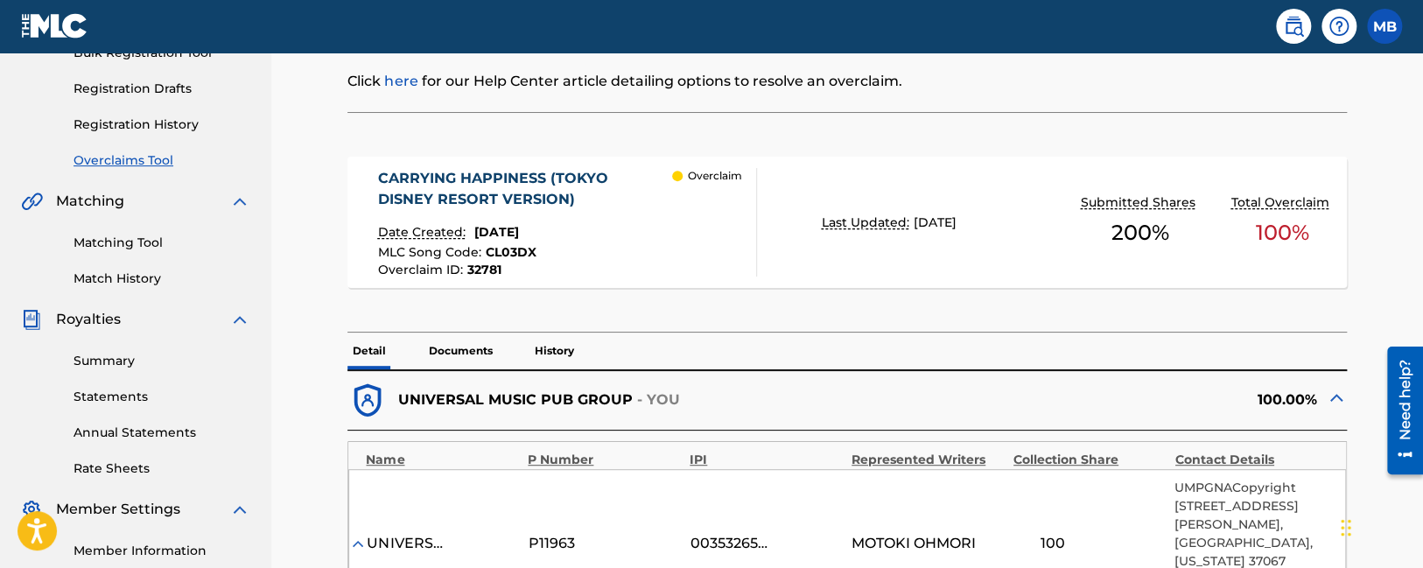
click at [558, 206] on div "CARRYING HAPPINESS (TOKYO DISNEY RESORT VERSION)" at bounding box center [525, 189] width 295 height 42
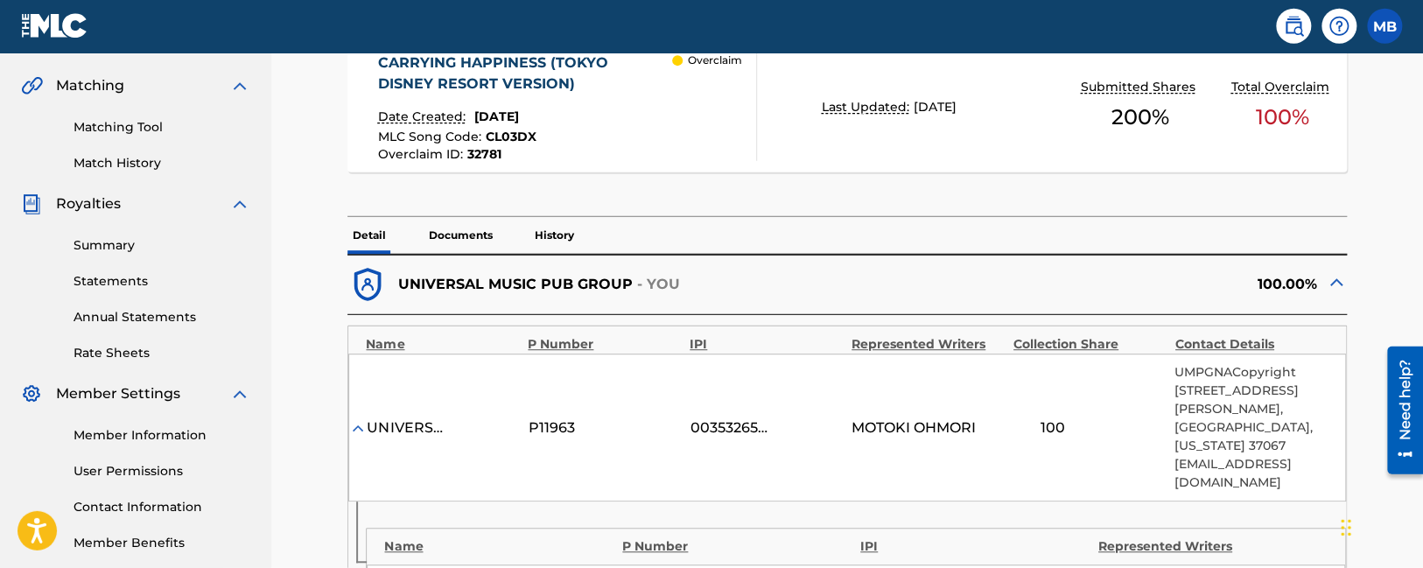
scroll to position [98, 0]
